Goal: Transaction & Acquisition: Obtain resource

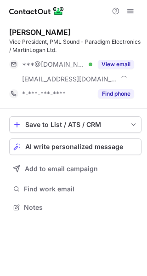
scroll to position [201, 147]
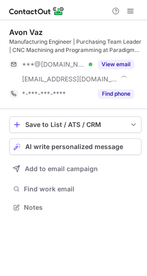
scroll to position [201, 147]
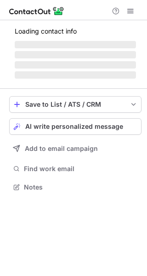
scroll to position [207, 147]
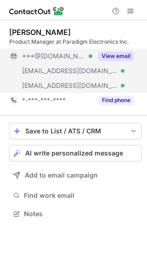
click at [110, 51] on div "View email" at bounding box center [113, 56] width 42 height 15
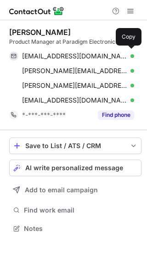
scroll to position [222, 147]
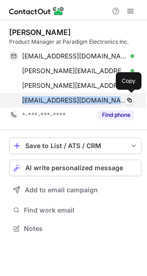
drag, startPoint x: 20, startPoint y: 103, endPoint x: 100, endPoint y: 101, distance: 80.0
click at [100, 101] on div "cpereira@paradigm.com Verified Copy" at bounding box center [71, 100] width 125 height 15
copy span "cpereira@paradigm.com"
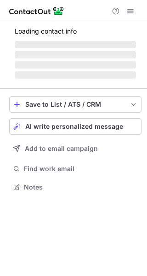
scroll to position [201, 147]
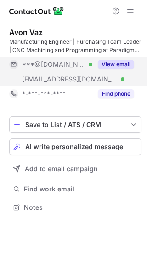
click at [127, 64] on button "View email" at bounding box center [116, 64] width 36 height 9
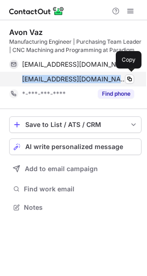
drag, startPoint x: 20, startPoint y: 79, endPoint x: 89, endPoint y: 80, distance: 68.9
click at [89, 80] on div "avaz@paradigm.com Verified Copy" at bounding box center [71, 79] width 125 height 15
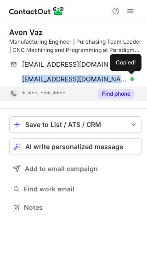
copy span "avaz@paradigm.com"
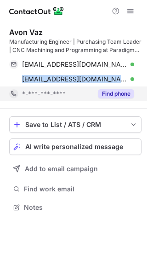
click at [114, 94] on button "Find phone" at bounding box center [116, 93] width 36 height 9
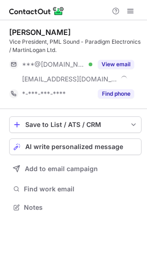
scroll to position [201, 147]
